Goal: Information Seeking & Learning: Compare options

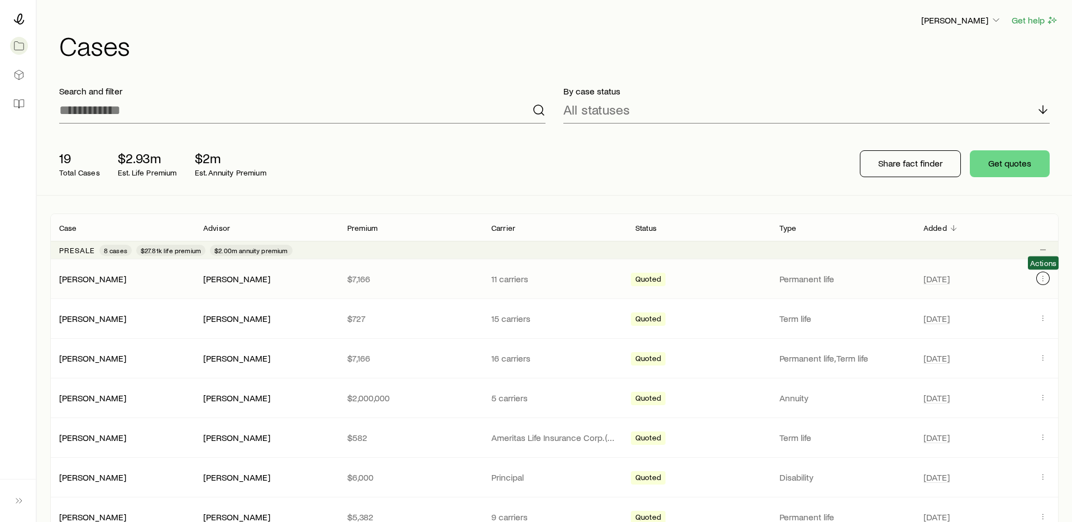
click at [1039, 274] on icon "Client cases" at bounding box center [1043, 278] width 9 height 9
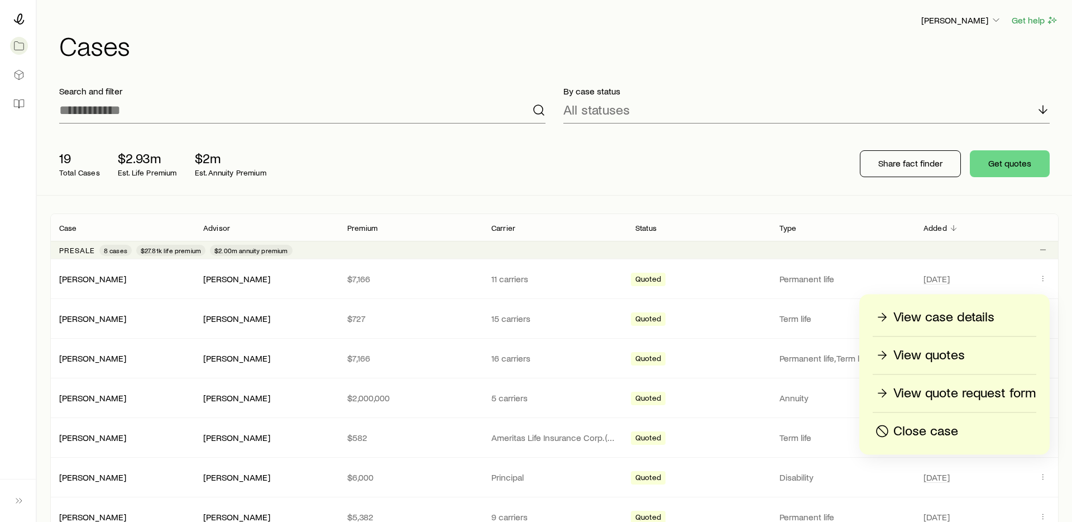
click at [925, 357] on p "View quotes" at bounding box center [928, 355] width 71 height 18
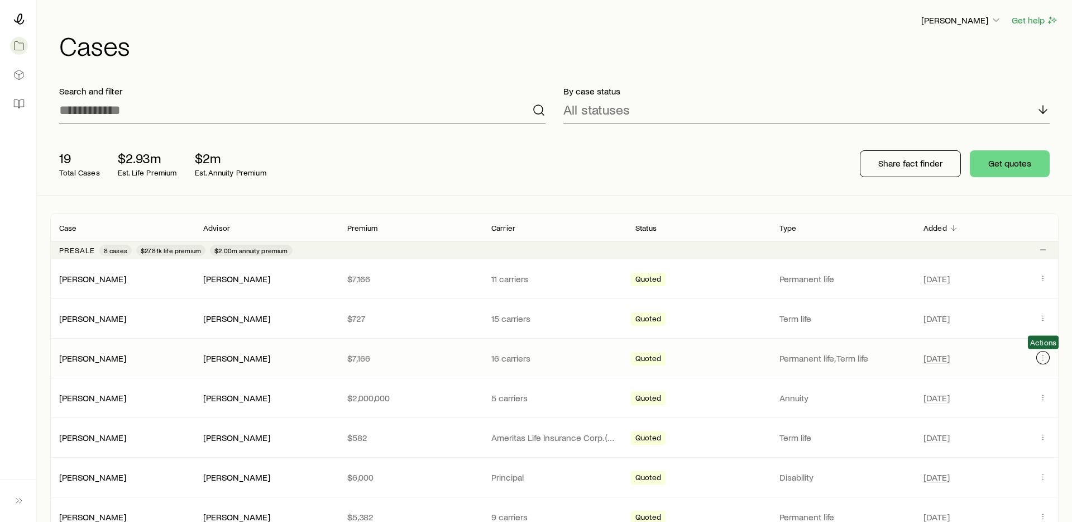
click at [1044, 356] on icon "Client cases" at bounding box center [1043, 357] width 9 height 9
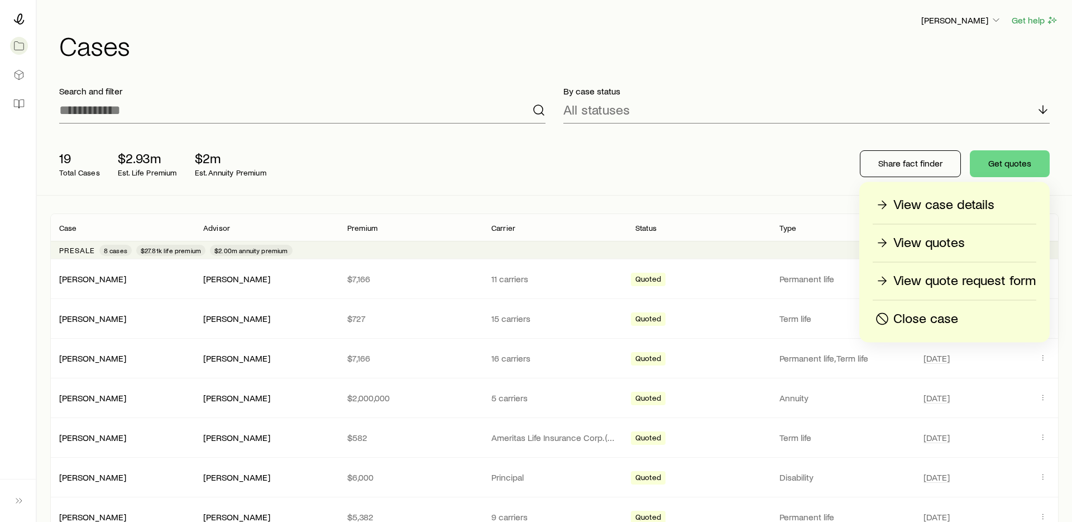
click at [941, 238] on p "View quotes" at bounding box center [928, 243] width 71 height 18
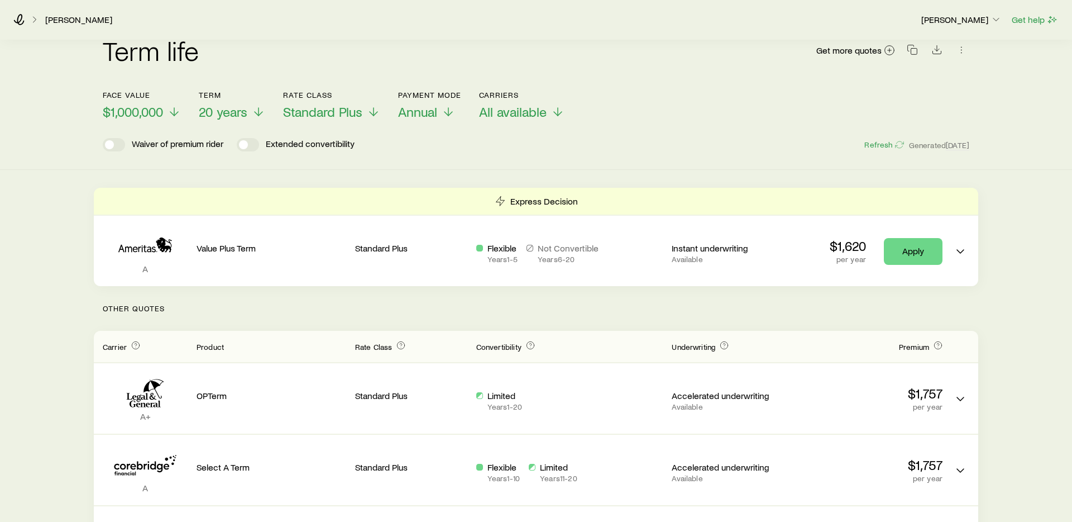
scroll to position [101, 0]
